Goal: Task Accomplishment & Management: Manage account settings

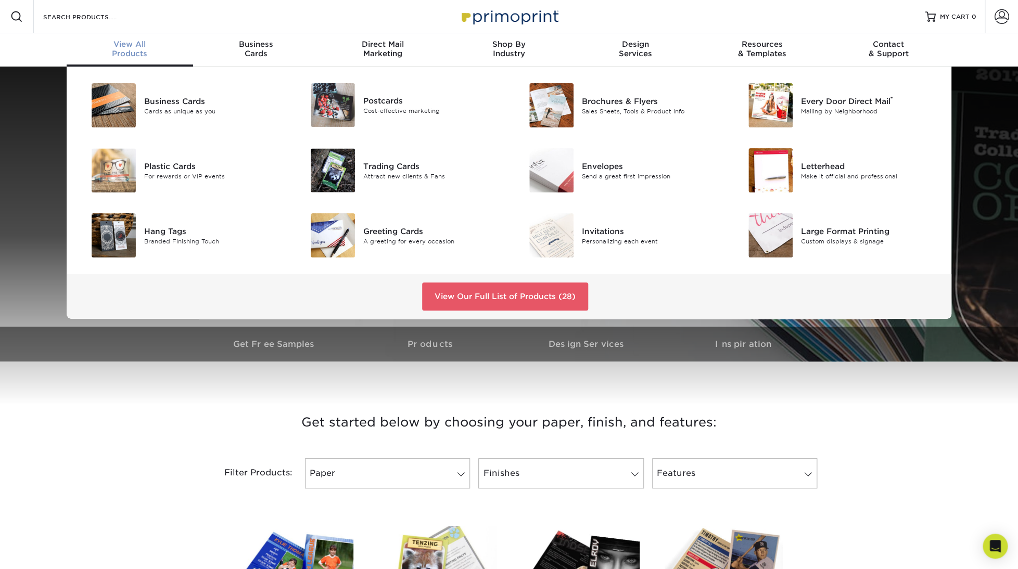
click at [118, 41] on span "View All" at bounding box center [130, 44] width 126 height 9
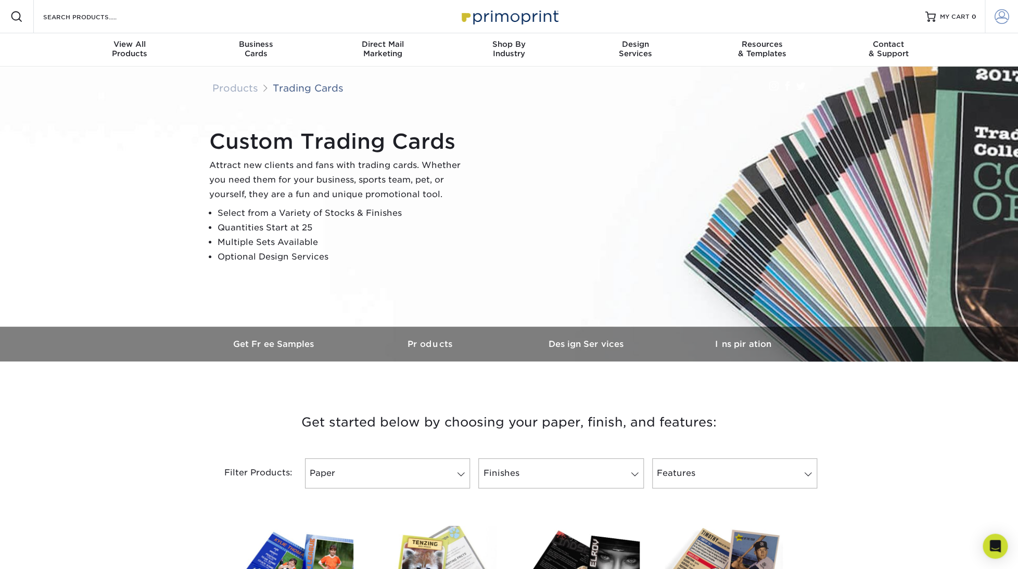
click at [1000, 16] on span at bounding box center [1001, 16] width 15 height 15
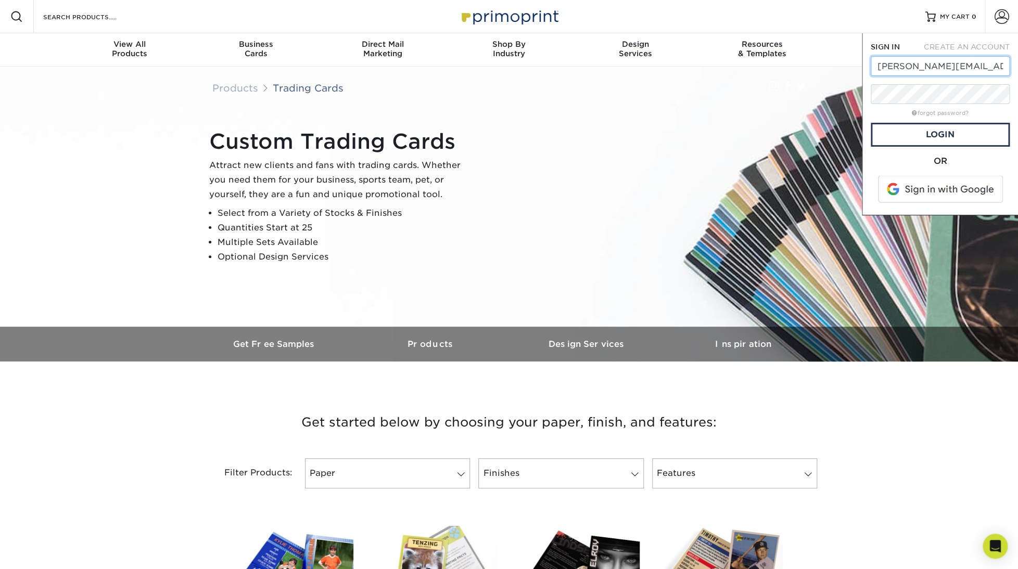
type input "[PERSON_NAME][EMAIL_ADDRESS][DOMAIN_NAME]"
click at [936, 134] on link "Login" at bounding box center [940, 135] width 139 height 24
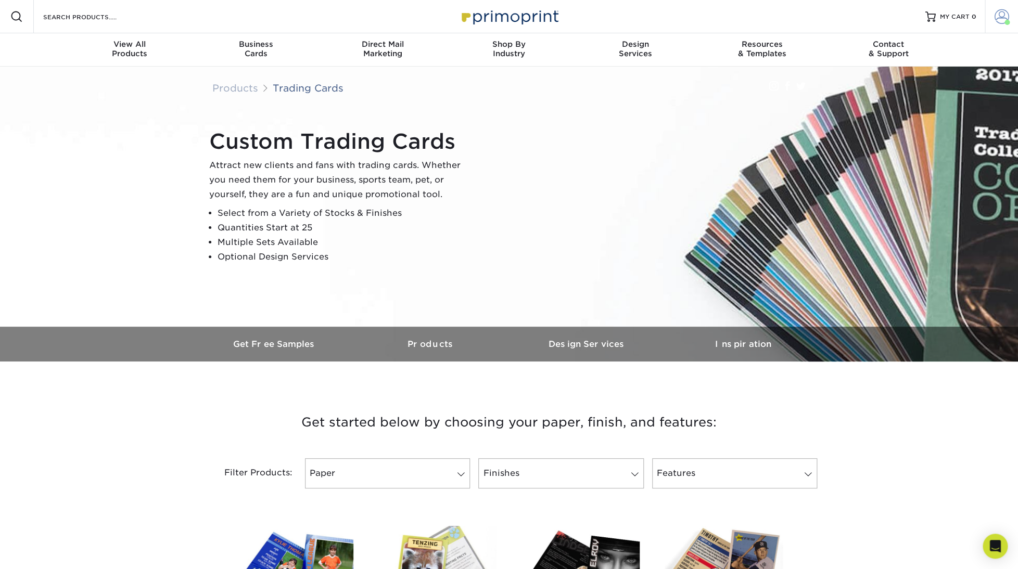
click at [1003, 20] on span at bounding box center [1001, 16] width 15 height 15
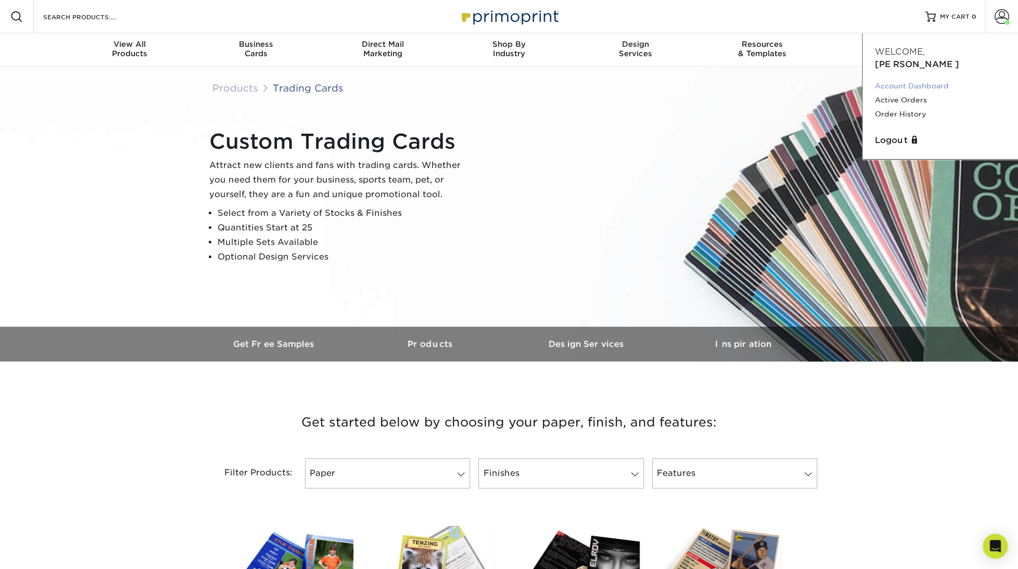
click at [905, 79] on link "Account Dashboard" at bounding box center [940, 86] width 131 height 14
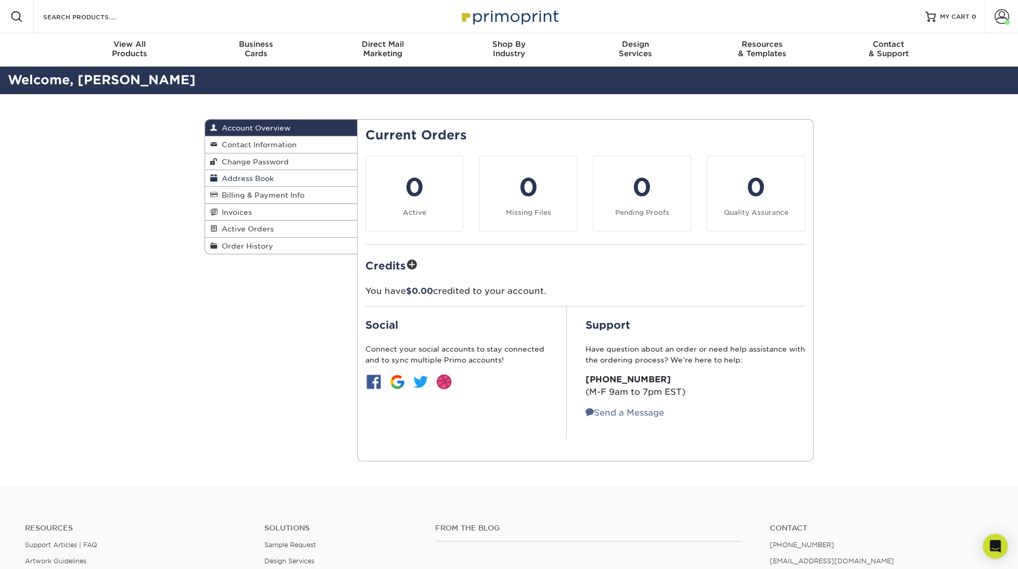
click at [263, 177] on span "Address Book" at bounding box center [246, 178] width 56 height 8
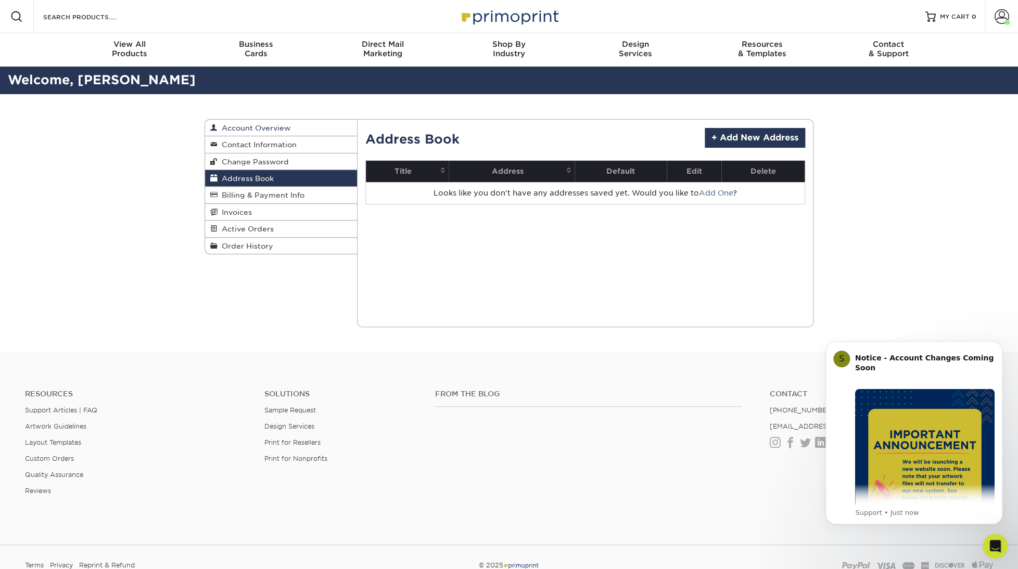
click at [251, 129] on span "Account Overview" at bounding box center [254, 128] width 73 height 8
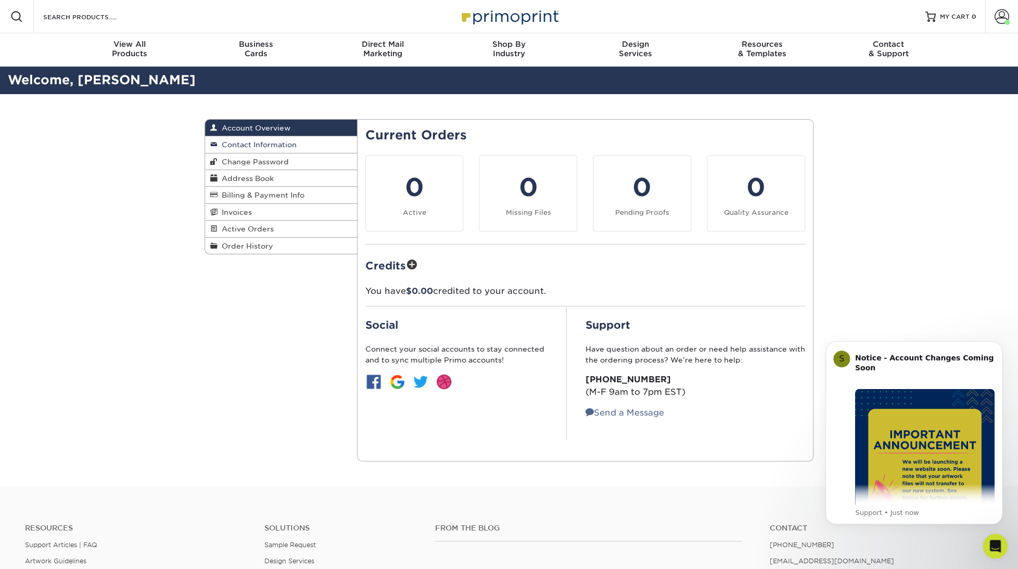
click at [250, 144] on span "Contact Information" at bounding box center [257, 144] width 79 height 8
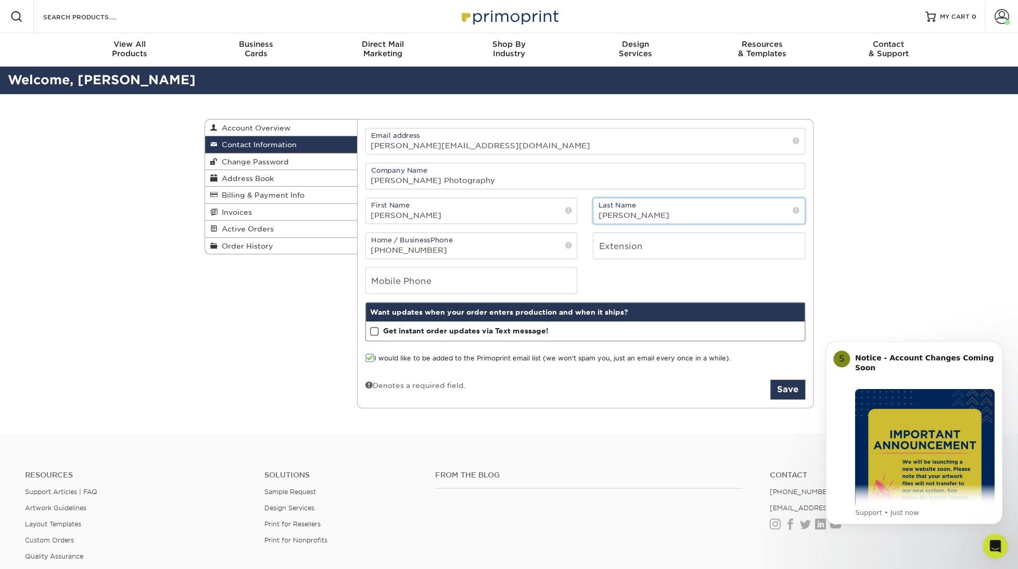
drag, startPoint x: 627, startPoint y: 219, endPoint x: 579, endPoint y: 218, distance: 48.4
click at [579, 218] on div "First Name Erica Last Name Mueller" at bounding box center [585, 211] width 456 height 27
click at [628, 218] on input "Mueller" at bounding box center [698, 210] width 211 height 25
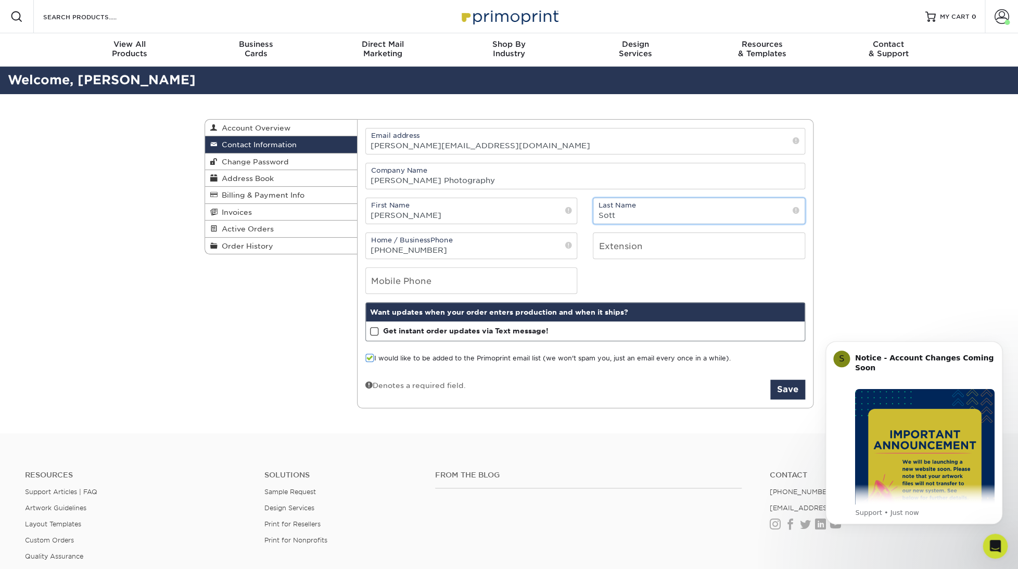
click at [604, 219] on input "Sott" at bounding box center [698, 210] width 211 height 25
type input "[PERSON_NAME]"
click at [584, 280] on div "Mobile Phone" at bounding box center [471, 280] width 228 height 27
drag, startPoint x: 432, startPoint y: 253, endPoint x: 366, endPoint y: 253, distance: 66.1
click at [366, 253] on input "828-318-7007" at bounding box center [471, 245] width 211 height 25
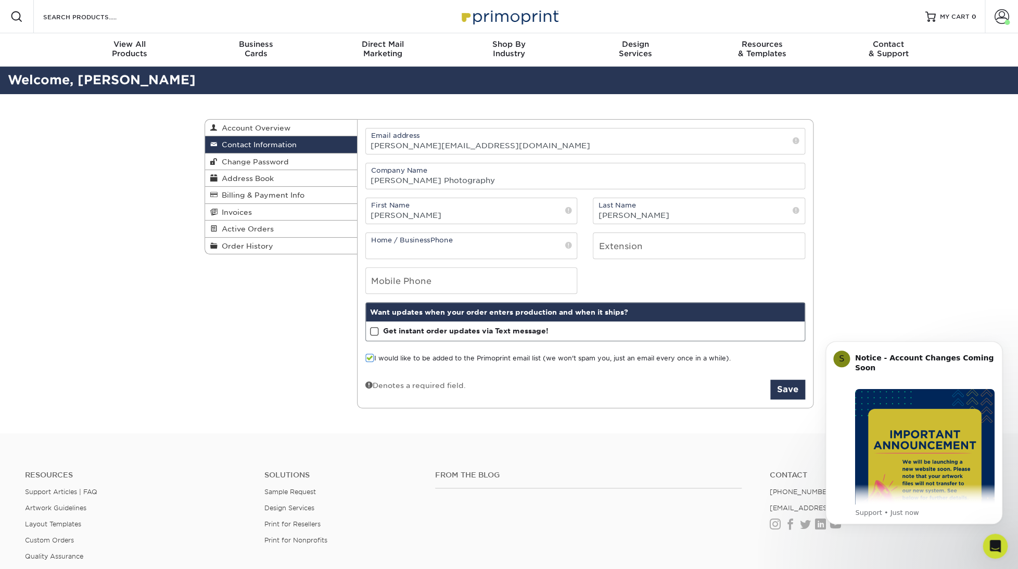
click at [371, 363] on span at bounding box center [369, 358] width 9 height 10
click at [0, 0] on input "I would like to be added to the Primoprint email list (we won't spam you, just …" at bounding box center [0, 0] width 0 height 0
click at [785, 395] on button "Save" at bounding box center [787, 390] width 35 height 20
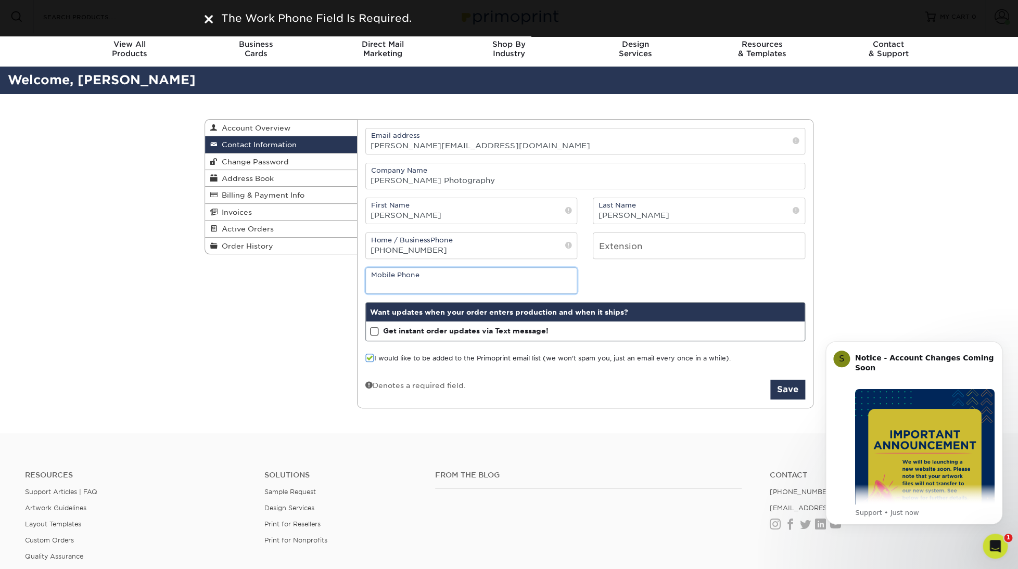
click at [391, 283] on input "tel" at bounding box center [471, 280] width 211 height 25
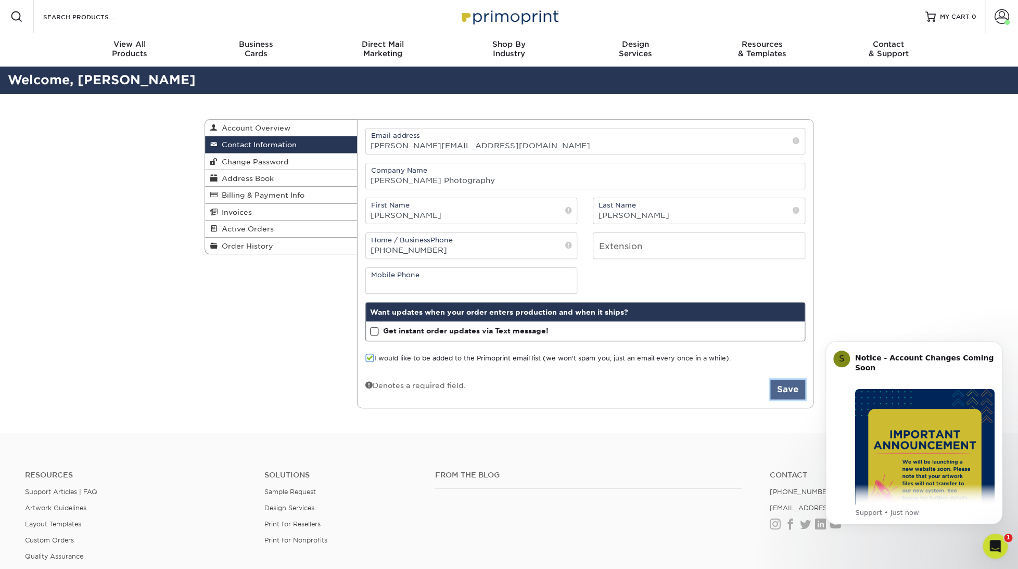
click at [785, 392] on button "Save" at bounding box center [787, 390] width 35 height 20
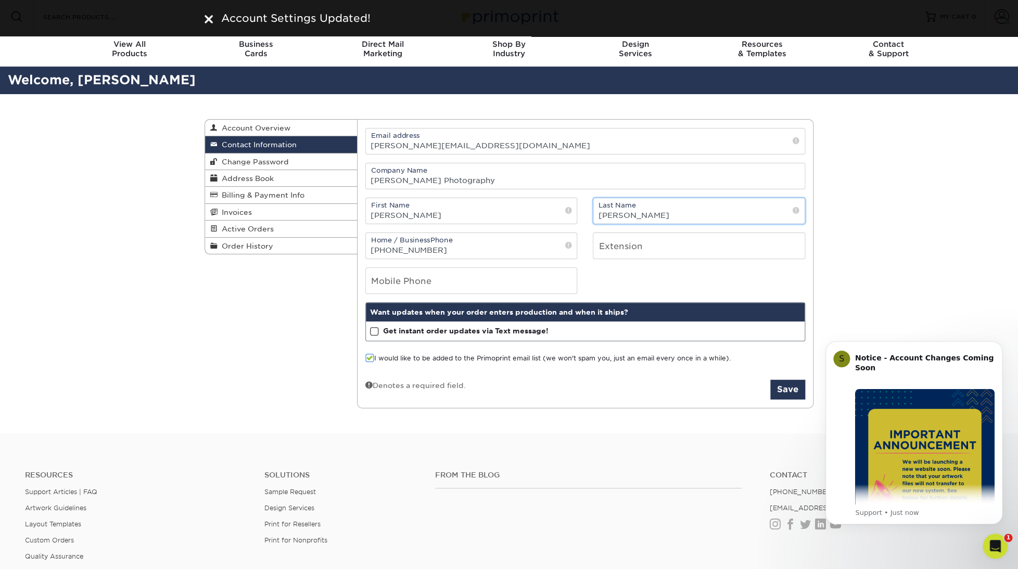
drag, startPoint x: 633, startPoint y: 220, endPoint x: 616, endPoint y: 216, distance: 18.0
click at [616, 216] on input "Mueller" at bounding box center [698, 210] width 211 height 25
click at [624, 217] on input "Mueller" at bounding box center [698, 210] width 211 height 25
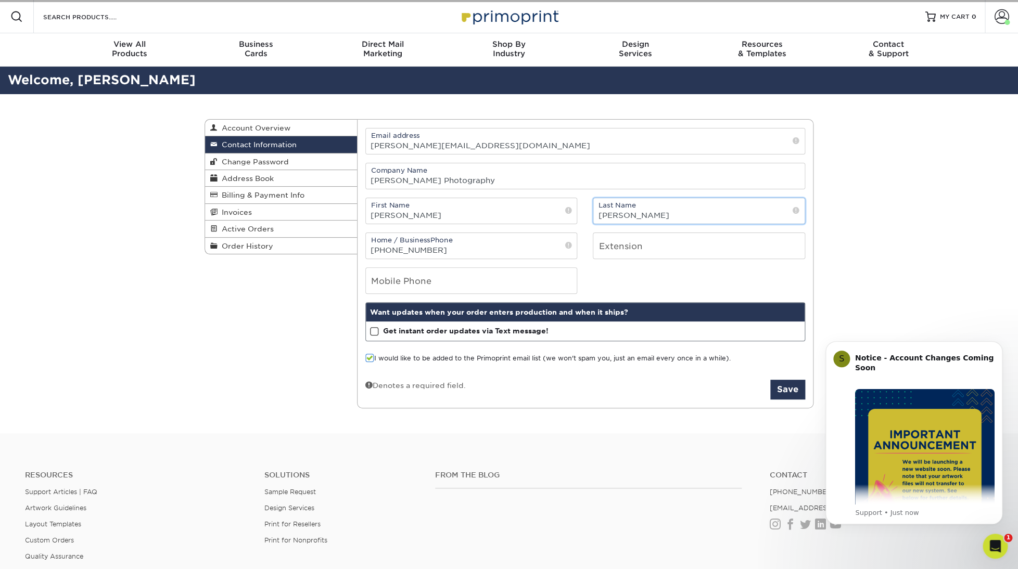
click at [624, 217] on input "Mueller" at bounding box center [698, 210] width 211 height 25
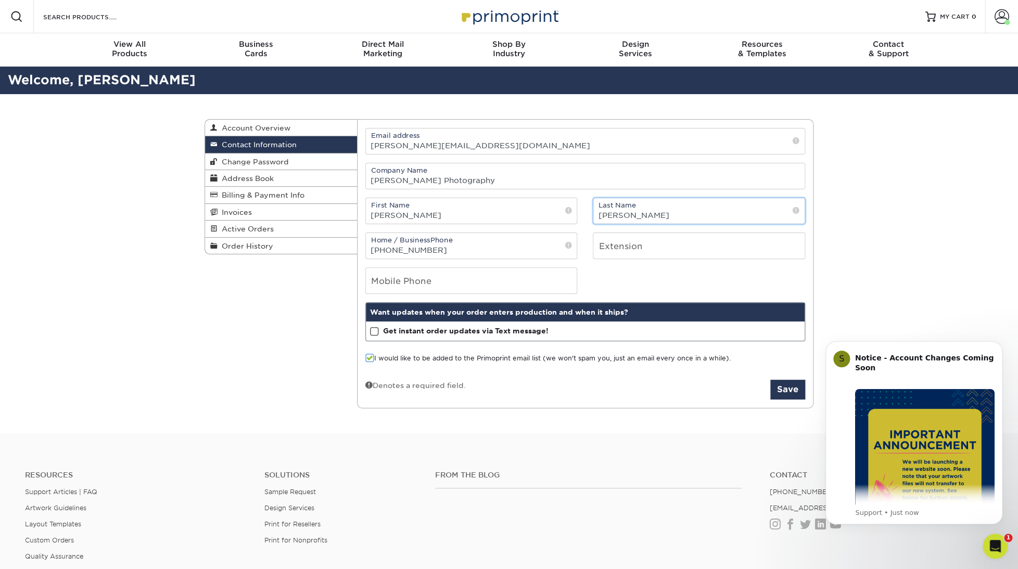
type input "Scott"
click at [855, 194] on div "Contact Information Account Overview Contact Information Change Password Addres…" at bounding box center [509, 264] width 1018 height 340
click at [787, 391] on button "Save" at bounding box center [787, 390] width 35 height 20
click at [1002, 17] on span at bounding box center [1001, 16] width 15 height 15
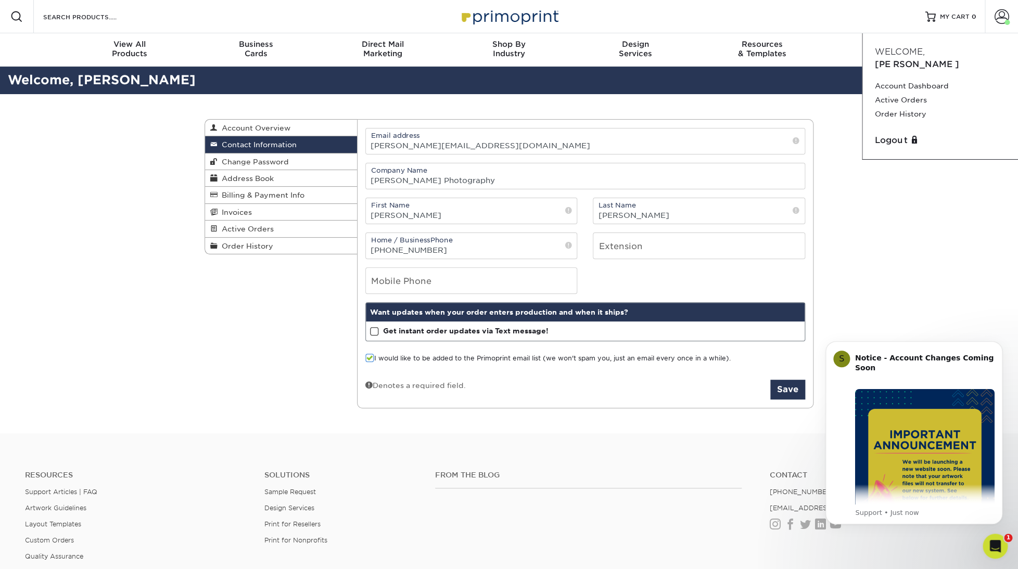
drag, startPoint x: 895, startPoint y: 233, endPoint x: 662, endPoint y: 94, distance: 271.1
click at [895, 233] on div "Contact Information Account Overview Contact Information Change Password Addres…" at bounding box center [509, 264] width 1018 height 340
